Goal: Find specific page/section

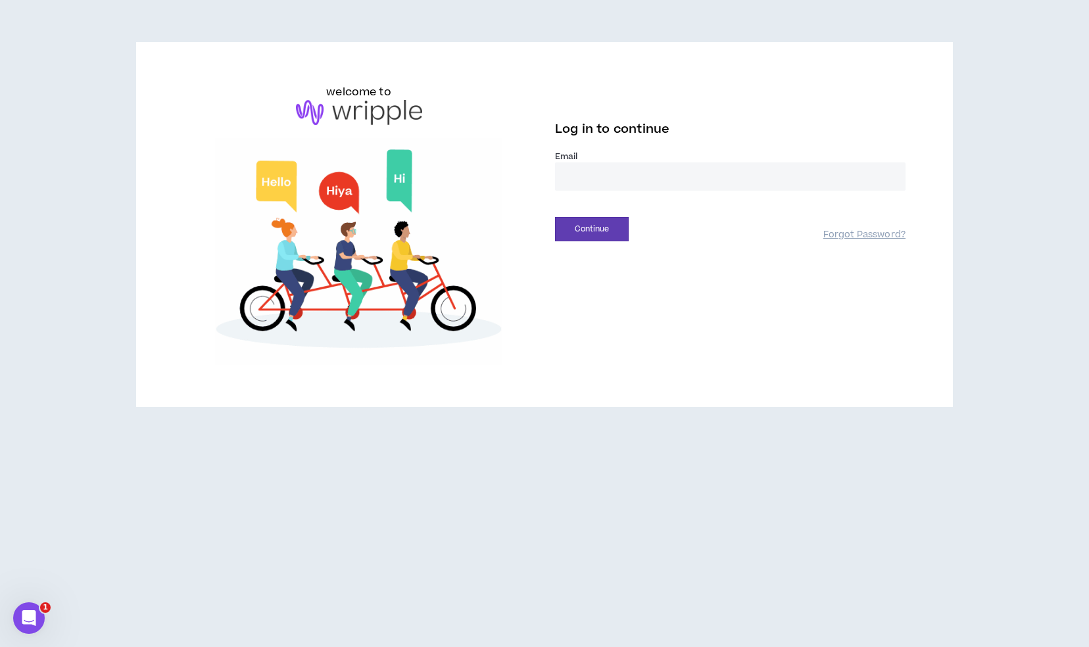
click at [652, 180] on input "email" at bounding box center [730, 176] width 351 height 28
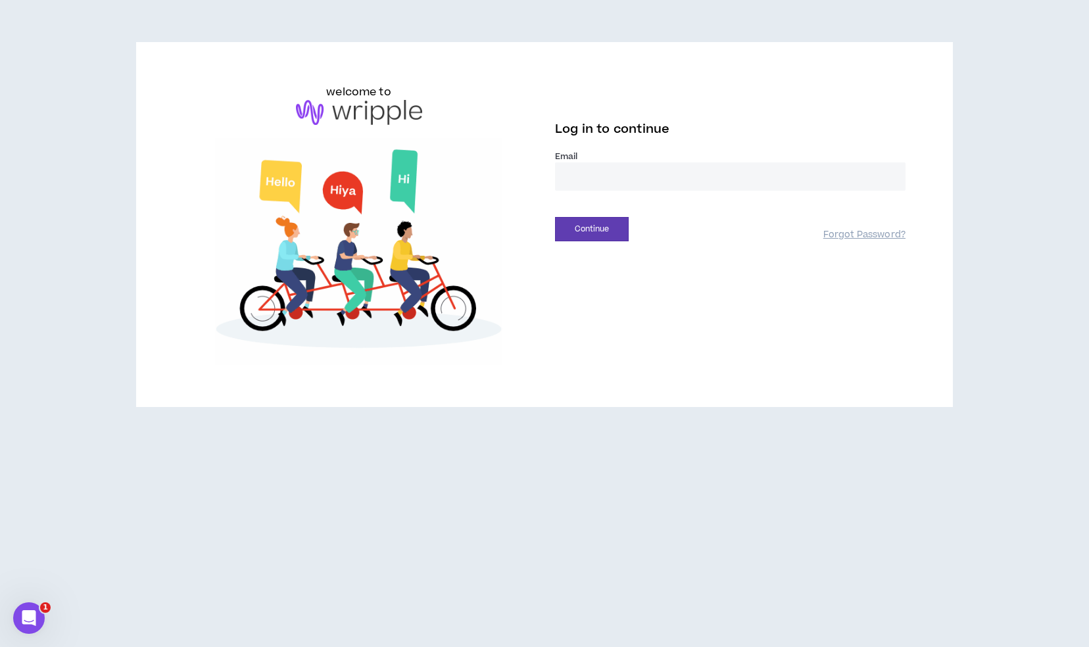
type input "**********"
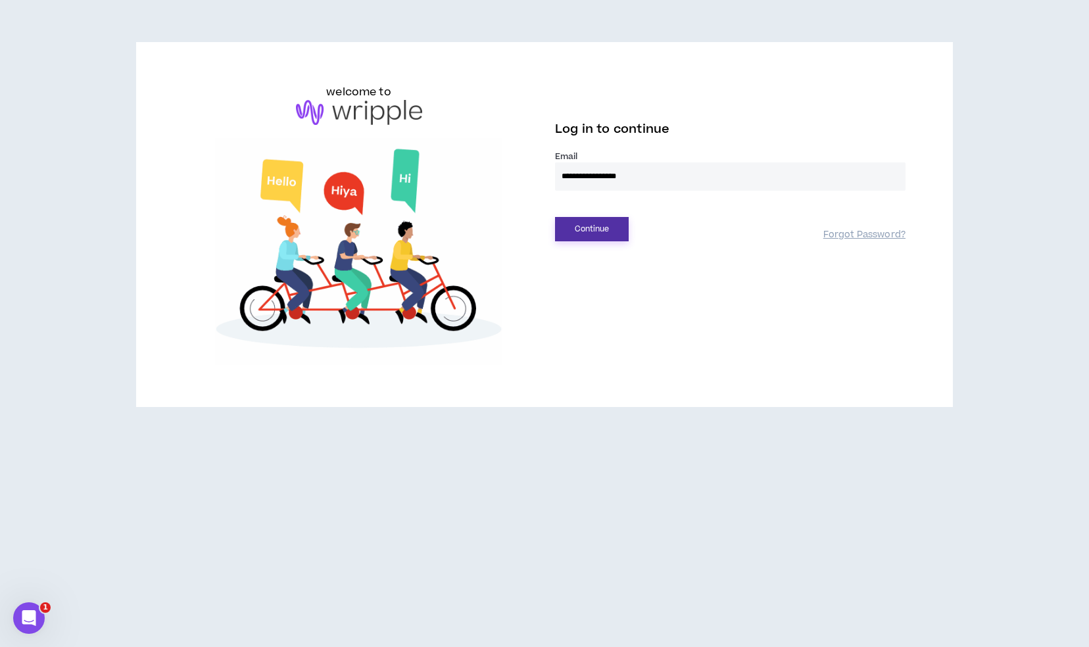
click at [600, 222] on button "Continue" at bounding box center [592, 229] width 74 height 24
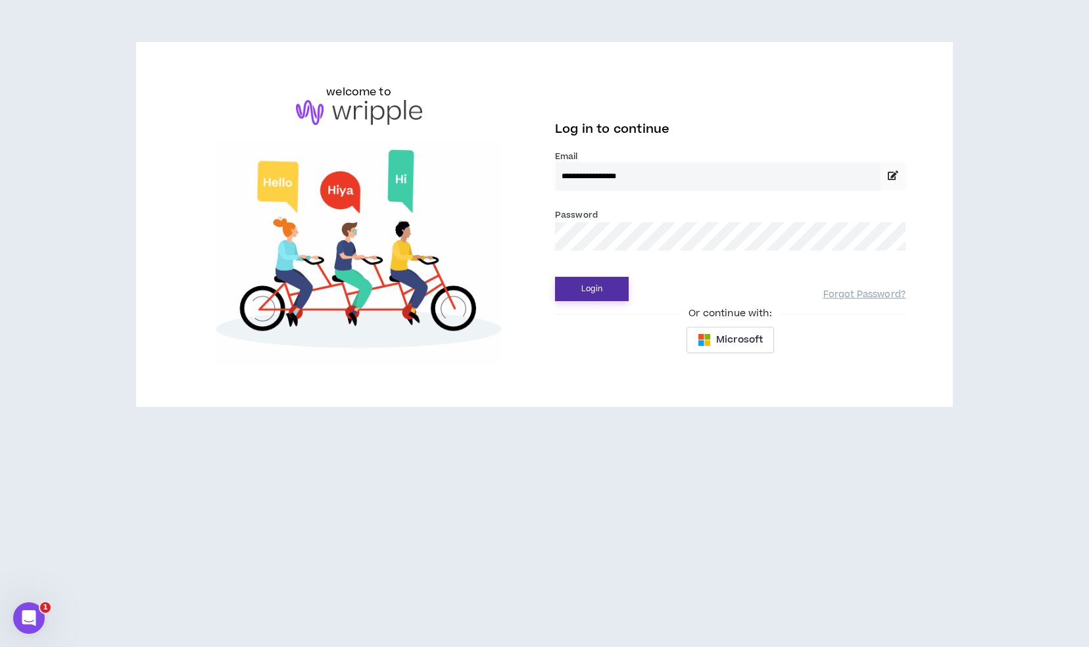
click at [598, 284] on button "Login" at bounding box center [592, 289] width 74 height 24
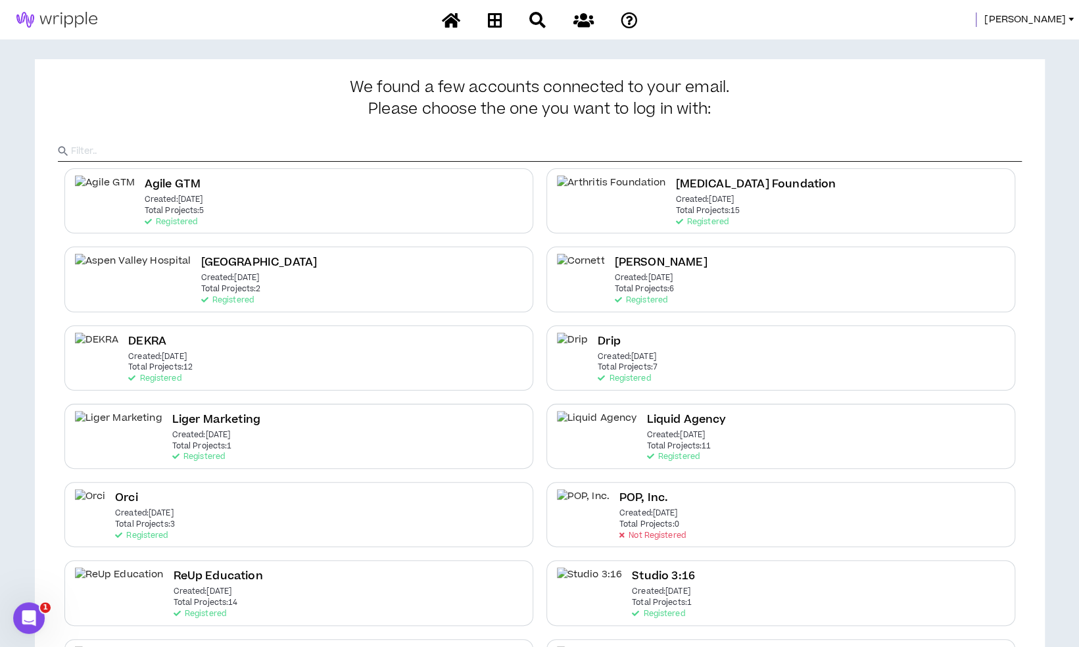
click at [1046, 24] on span "[PERSON_NAME]" at bounding box center [1026, 19] width 82 height 14
click at [1025, 40] on link "System Admin Portal" at bounding box center [1011, 45] width 119 height 20
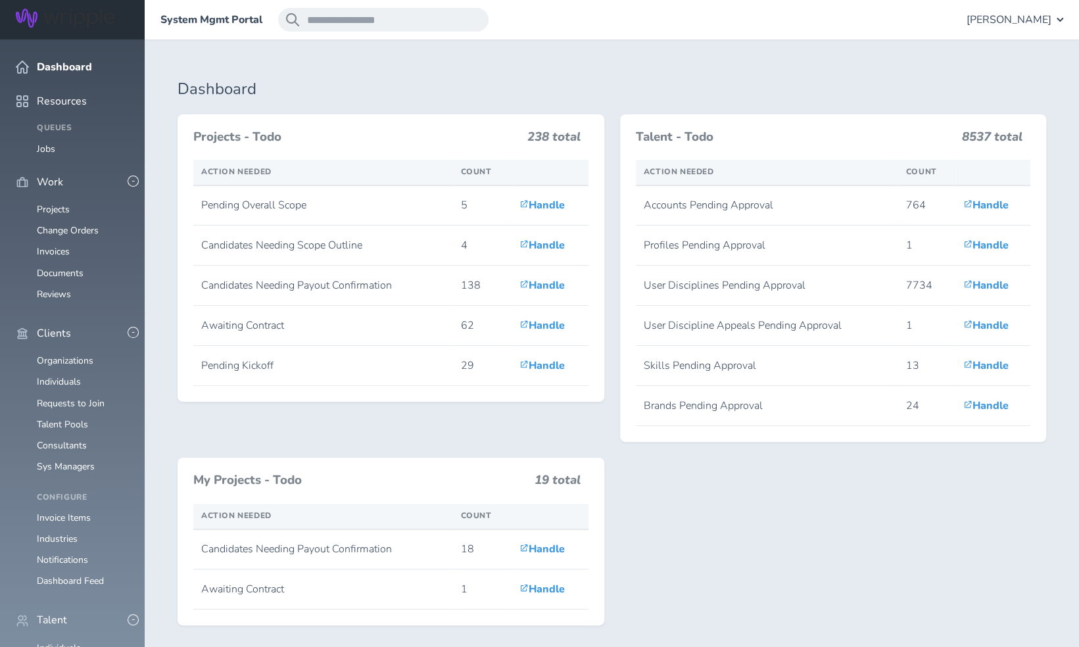
scroll to position [213, 0]
click at [61, 642] on link "Individuals" at bounding box center [59, 648] width 44 height 12
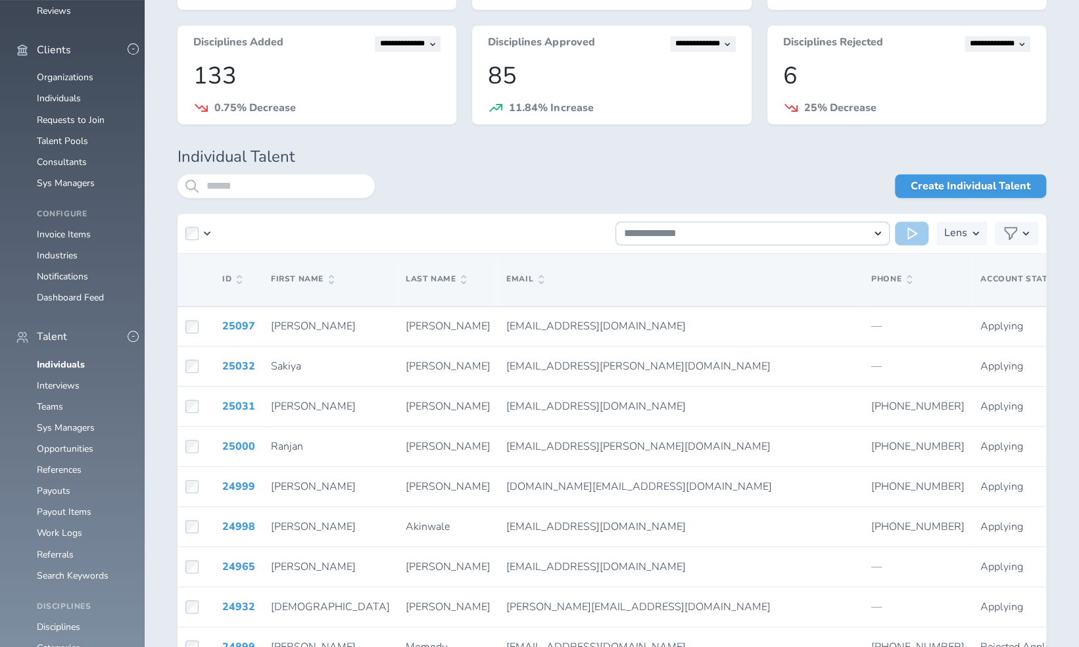
scroll to position [296, 0]
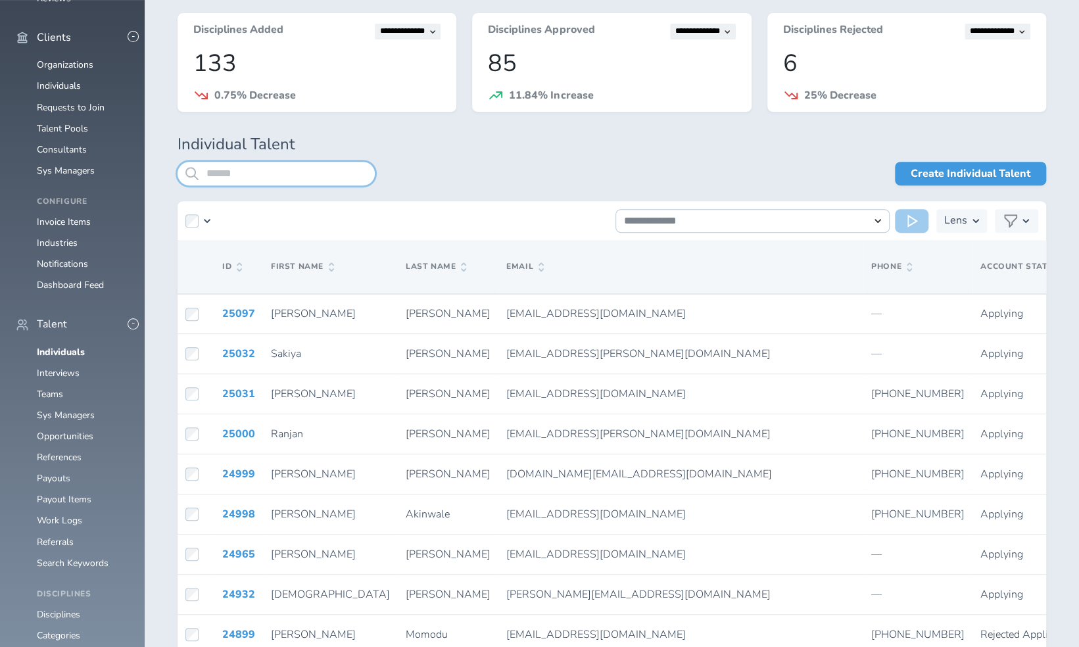
click at [331, 175] on input "search" at bounding box center [276, 174] width 197 height 24
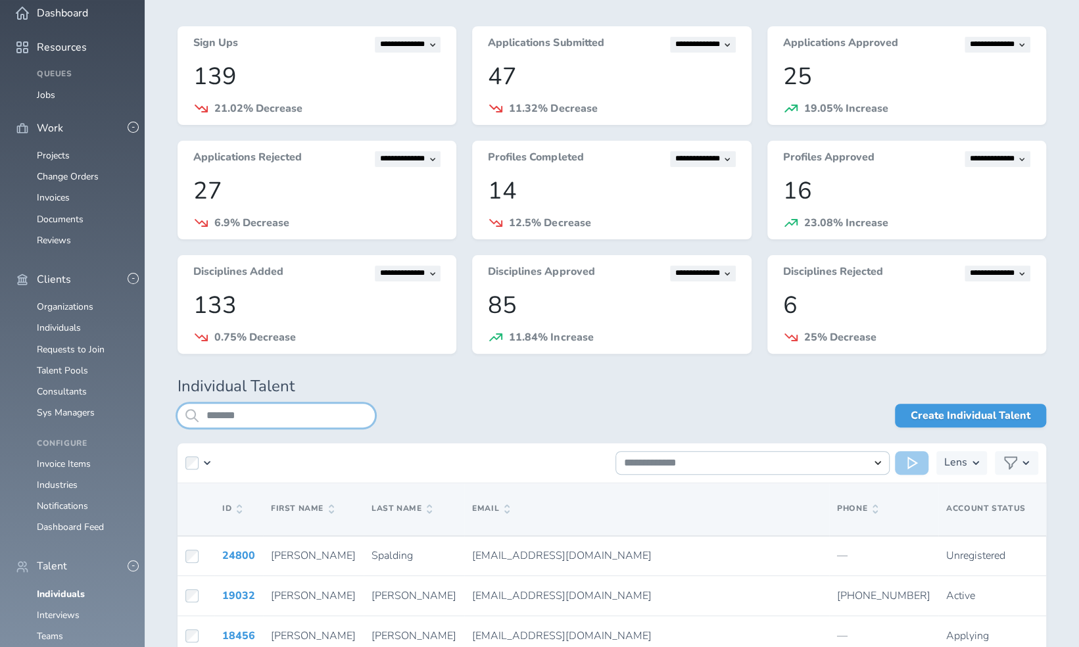
scroll to position [296, 0]
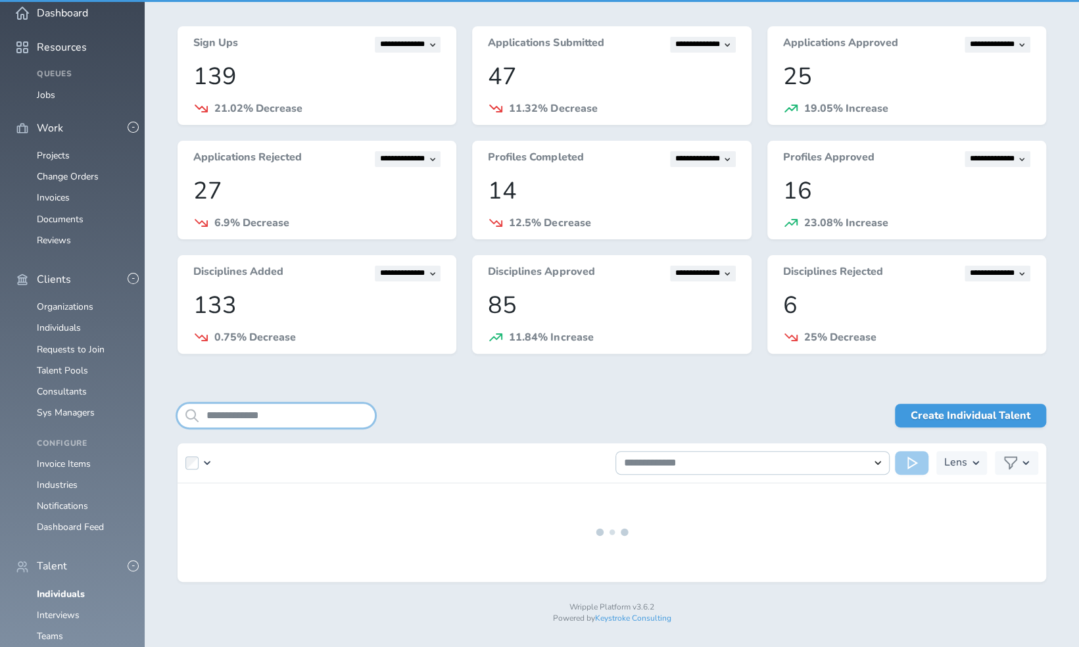
scroll to position [89, 0]
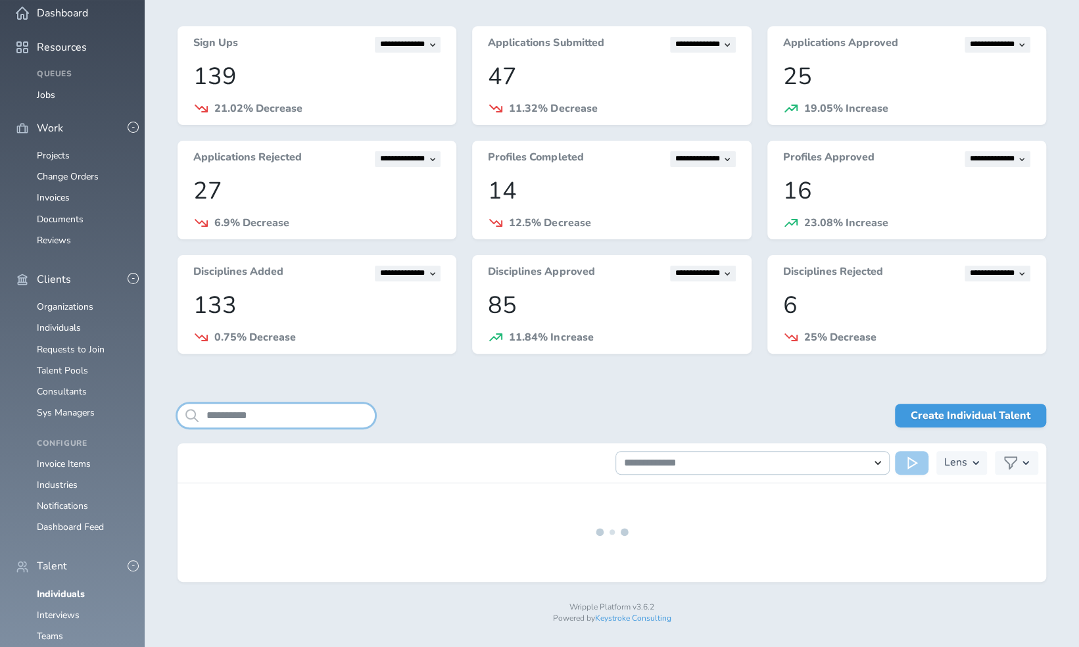
scroll to position [86, 0]
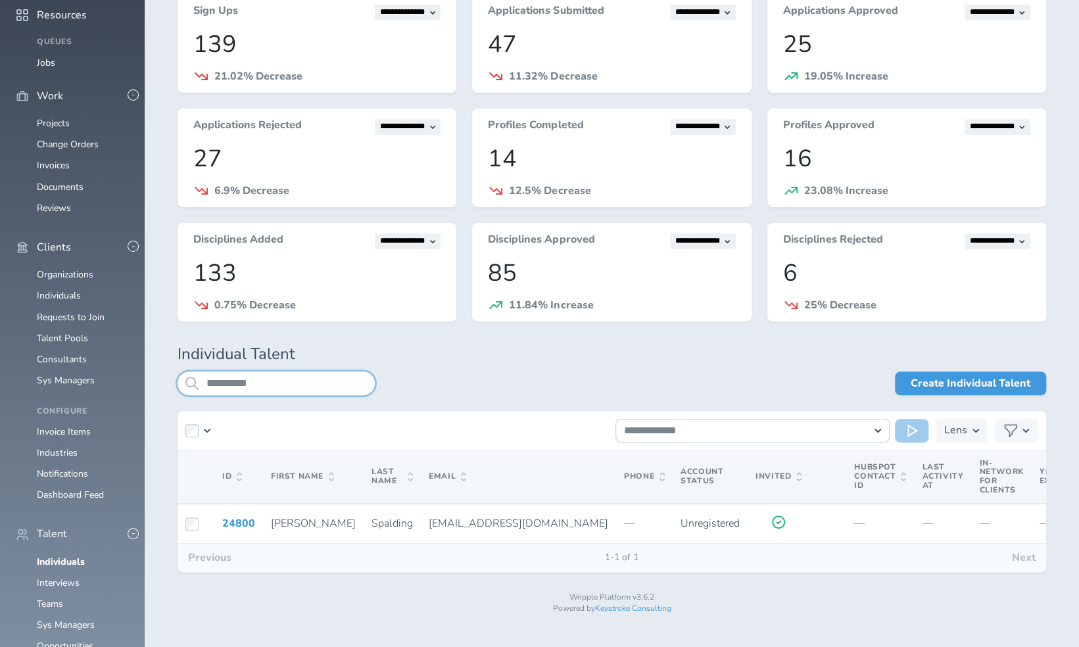
type input "**********"
